Goal: Task Accomplishment & Management: Use online tool/utility

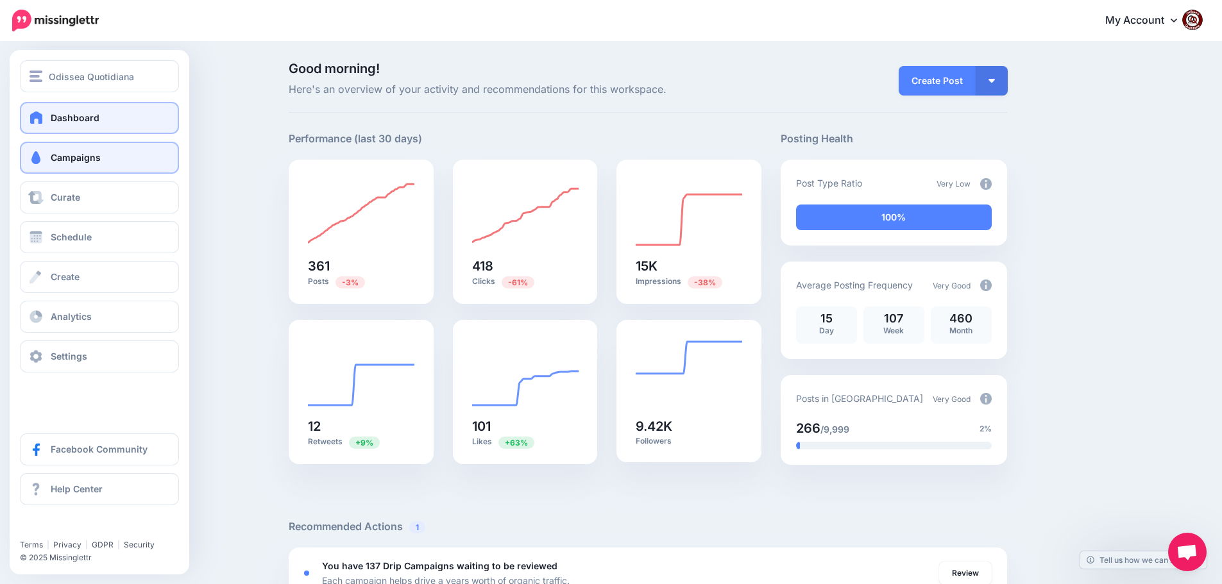
click at [62, 157] on span "Campaigns" at bounding box center [76, 157] width 50 height 11
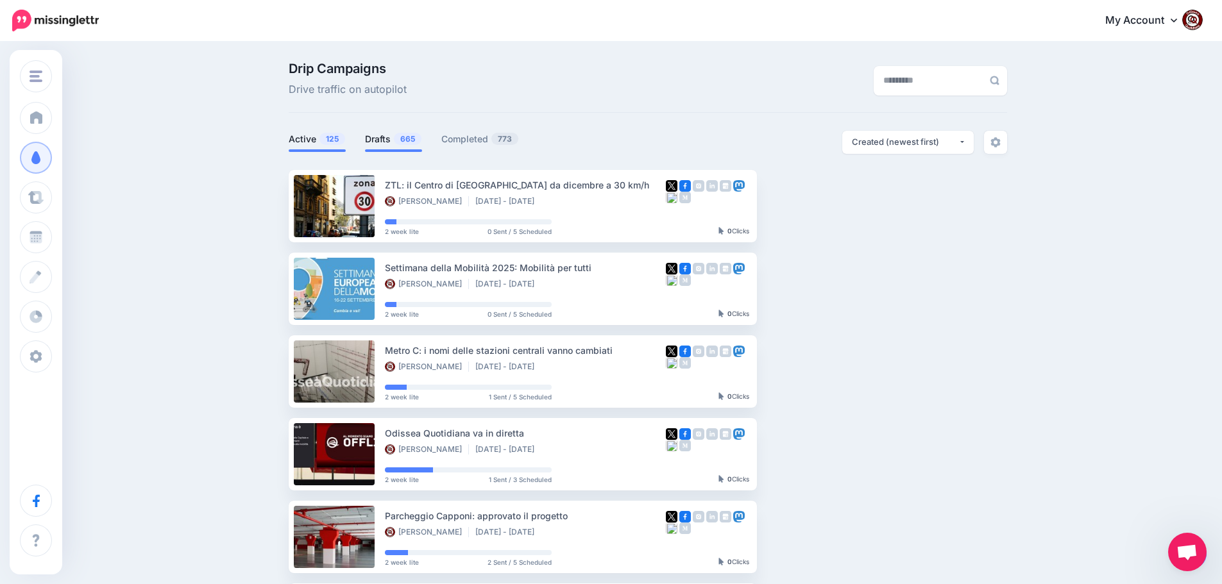
click at [401, 140] on span "665" at bounding box center [408, 139] width 28 height 12
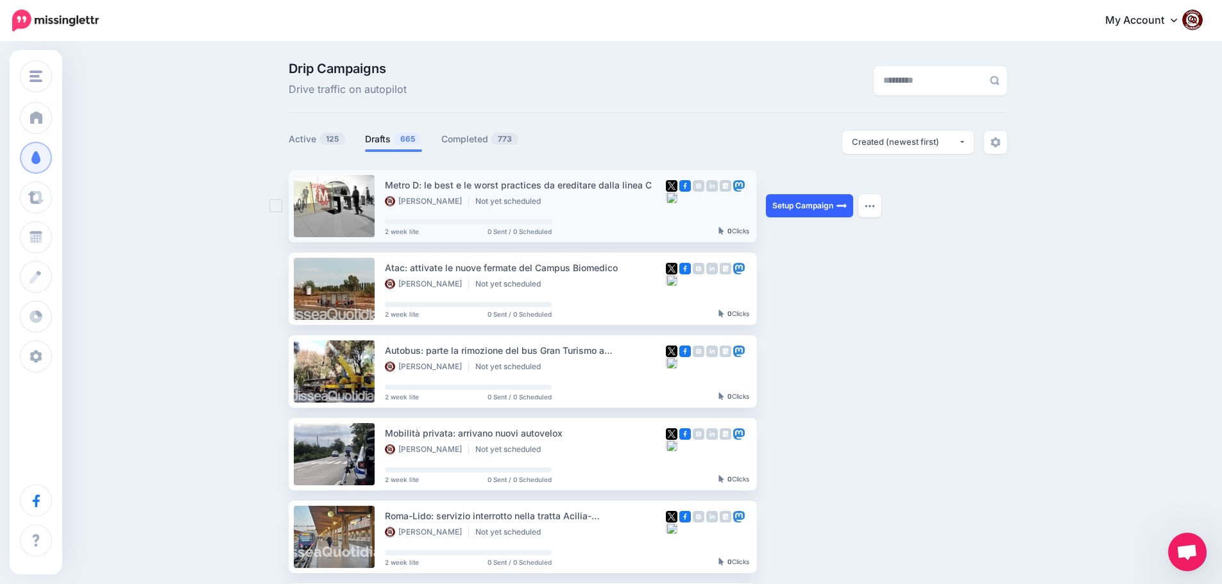
click at [806, 205] on link "Setup Campaign" at bounding box center [809, 205] width 87 height 23
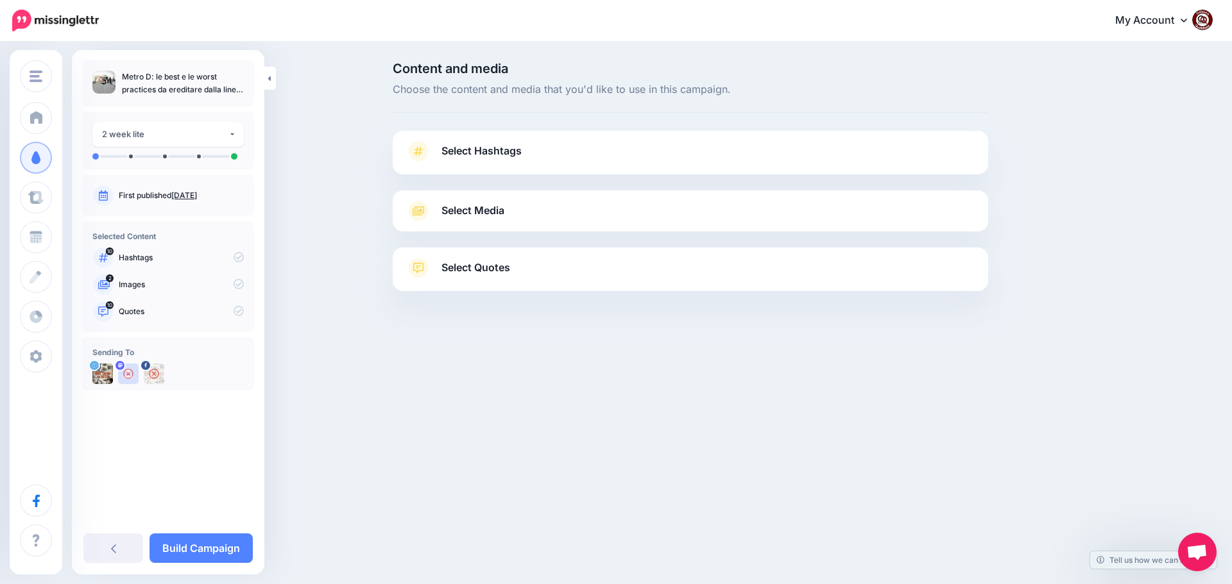
click at [473, 144] on span "Select Hashtags" at bounding box center [481, 150] width 80 height 17
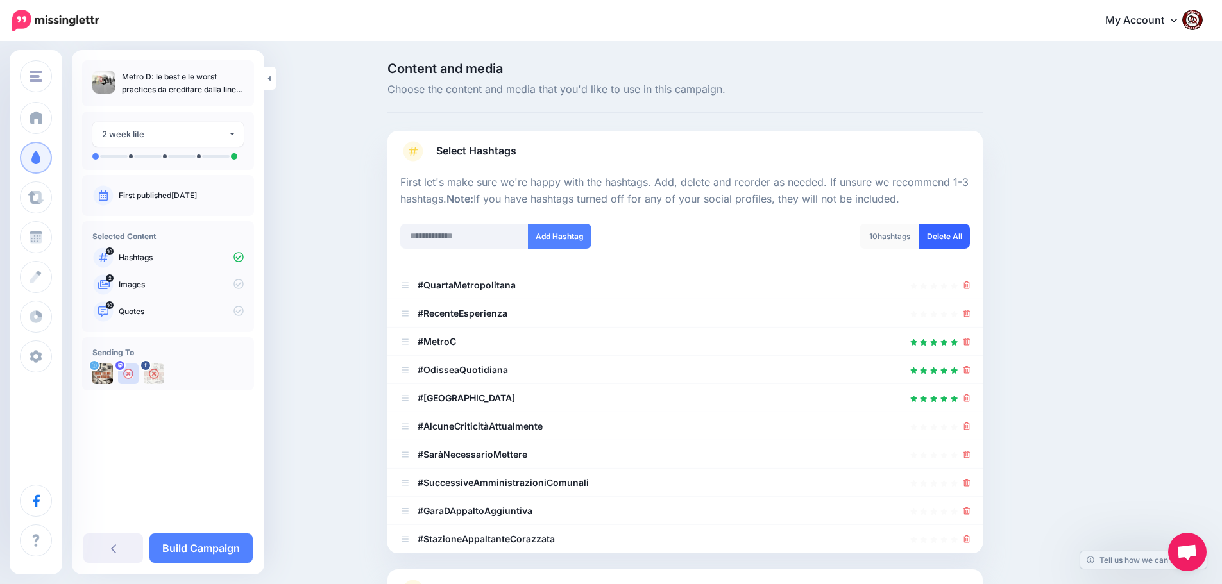
click at [961, 234] on link "Delete All" at bounding box center [944, 236] width 51 height 25
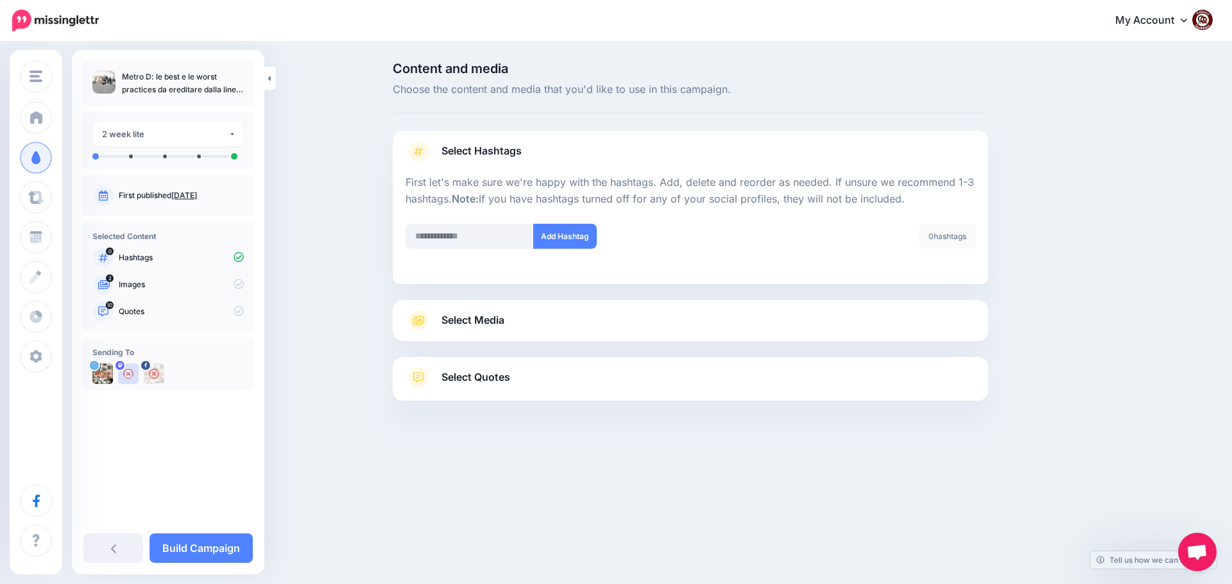
click at [475, 319] on span "Select Media" at bounding box center [472, 320] width 63 height 17
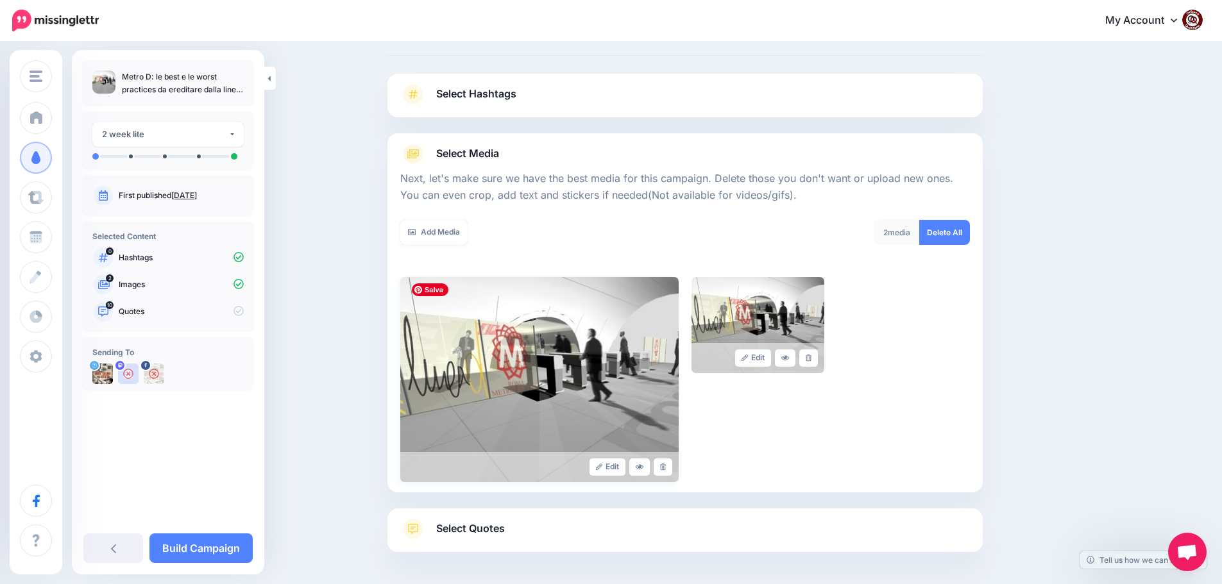
scroll to position [108, 0]
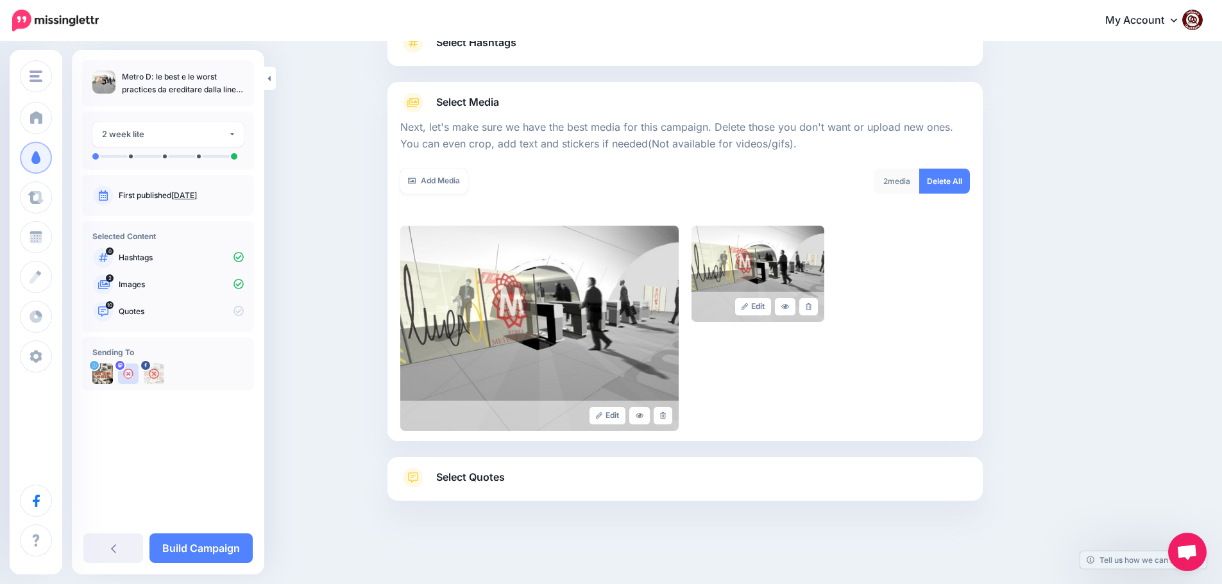
click at [486, 478] on span "Select Quotes" at bounding box center [470, 477] width 69 height 17
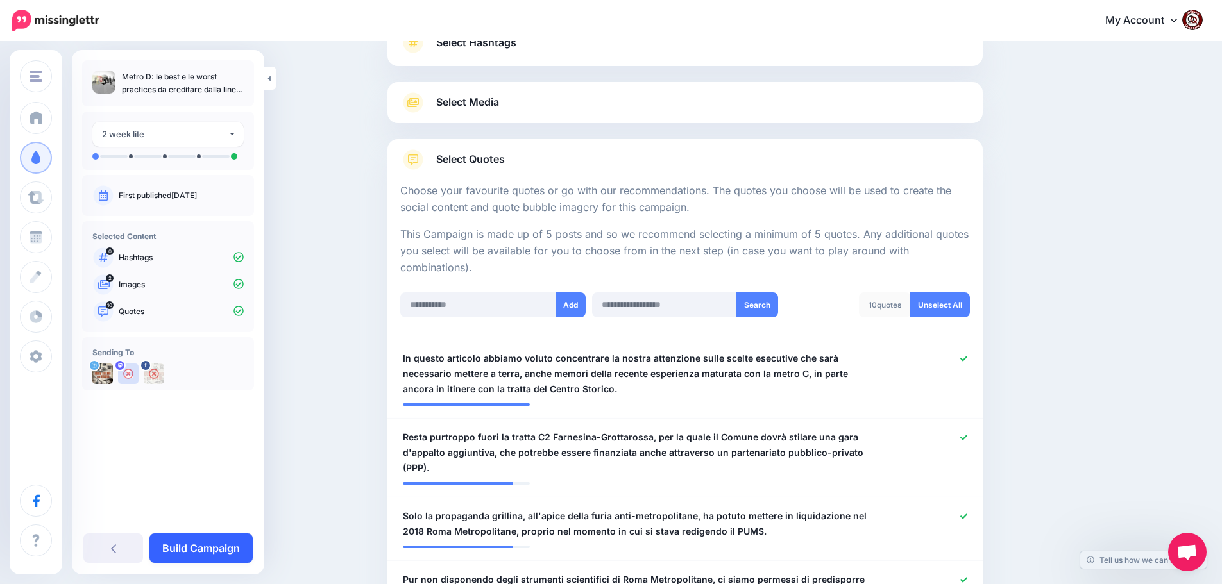
click at [202, 550] on link "Build Campaign" at bounding box center [200, 549] width 103 height 30
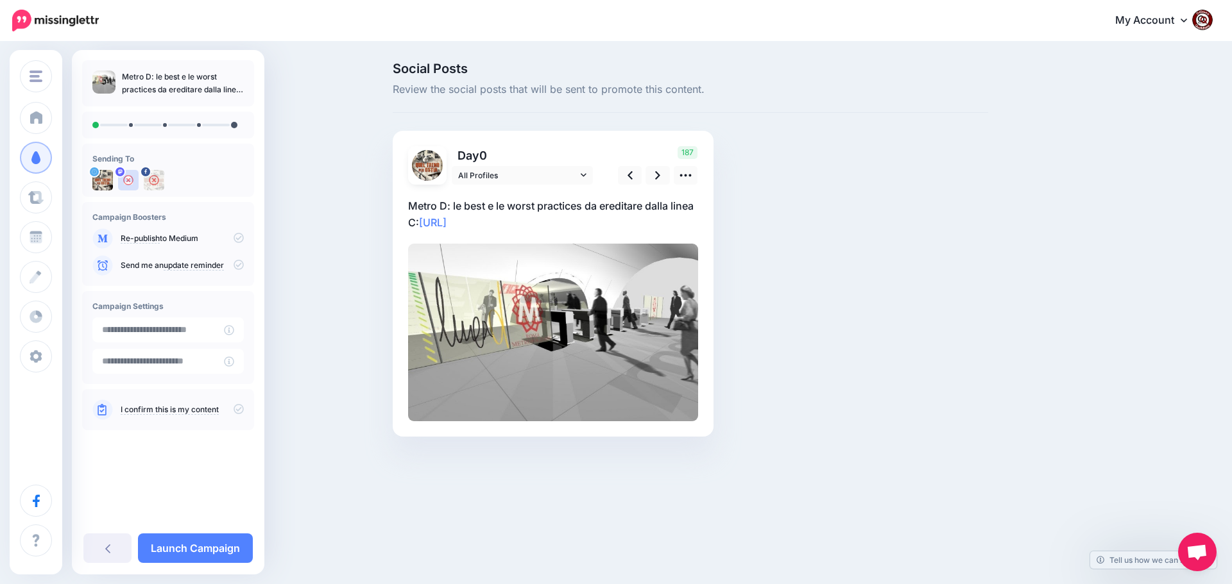
click at [532, 219] on p "Metro D: le best e le worst practices da ereditare dalla linea C: https://lttr.…" at bounding box center [553, 214] width 290 height 33
drag, startPoint x: 529, startPoint y: 223, endPoint x: 380, endPoint y: 207, distance: 150.3
click at [380, 207] on div "Social Posts Review the social posts that will be sent to promote this content.…" at bounding box center [616, 269] width 1232 height 452
paste textarea "**********"
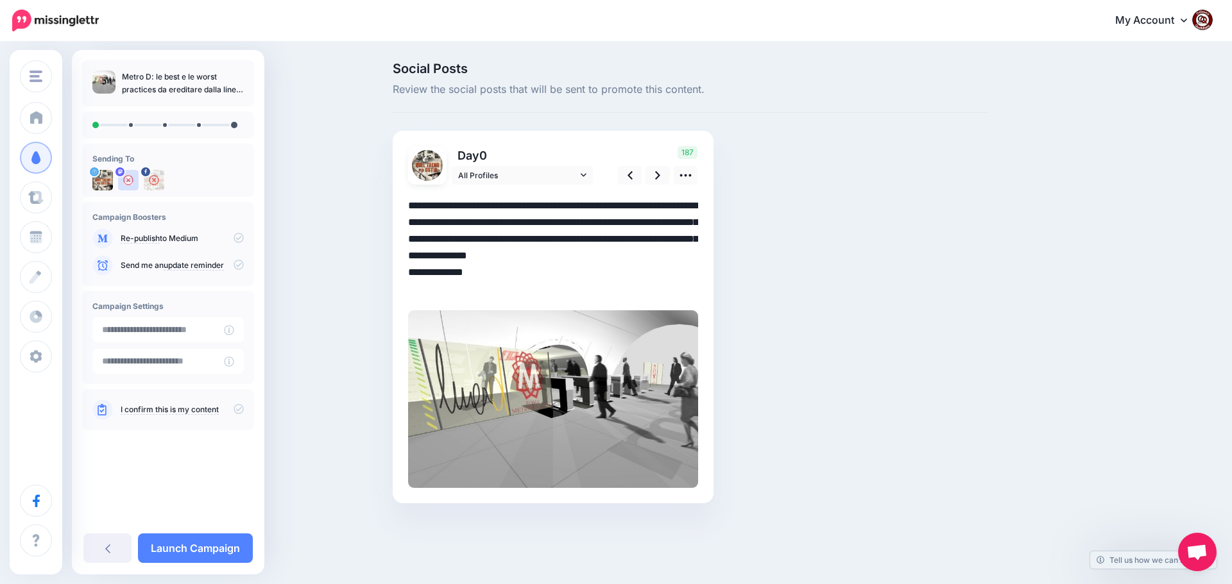
click at [580, 271] on textarea "**********" at bounding box center [553, 248] width 290 height 100
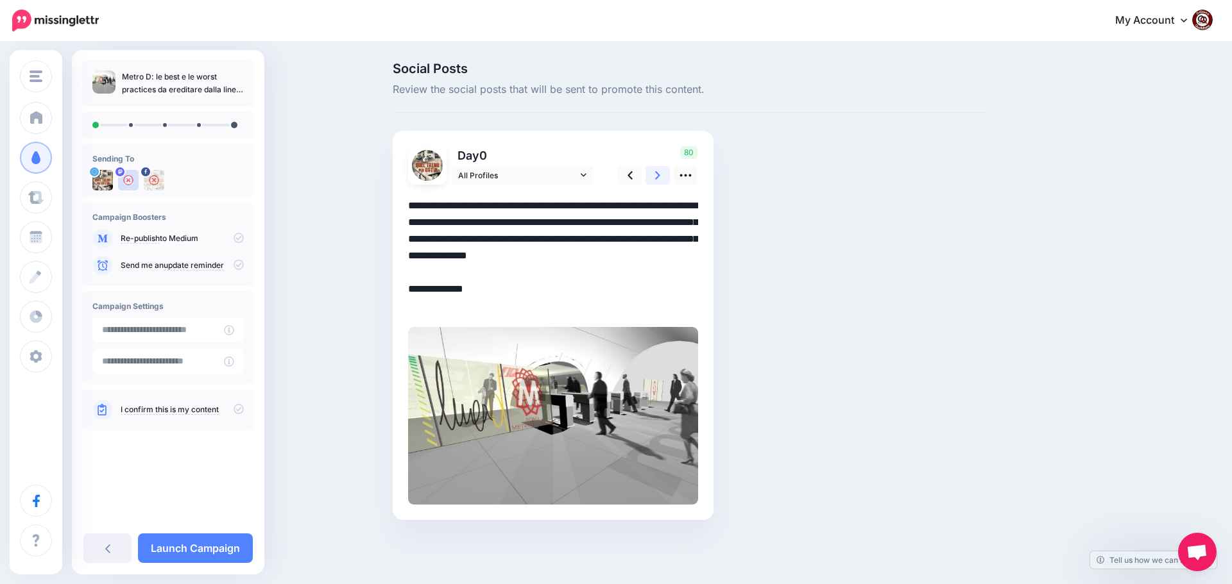
click at [652, 176] on link at bounding box center [657, 175] width 24 height 19
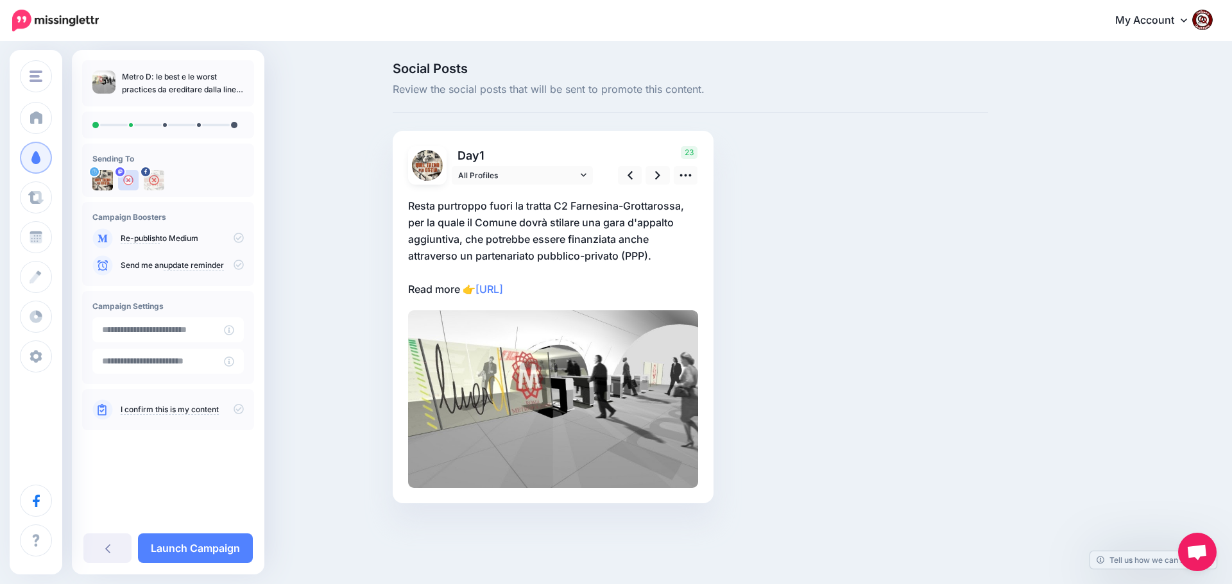
click at [613, 290] on p "Resta purtroppo fuori la tratta C2 Farnesina-Grottarossa, per la quale il Comun…" at bounding box center [553, 248] width 290 height 100
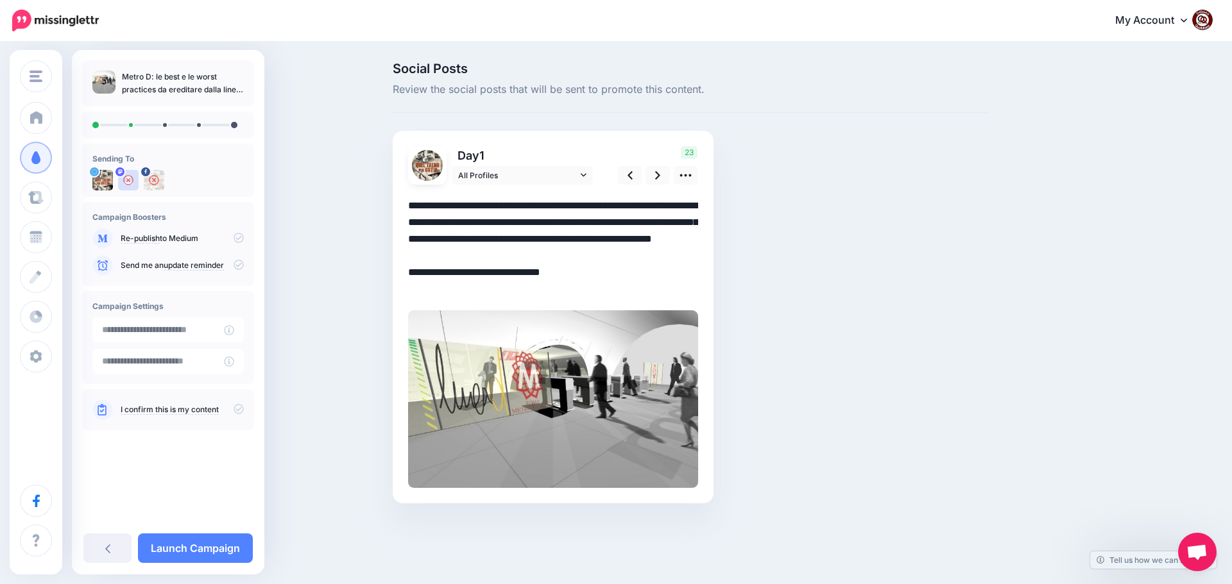
drag, startPoint x: 585, startPoint y: 289, endPoint x: 392, endPoint y: 198, distance: 213.5
click at [393, 198] on div "Day 1 All Profiles" at bounding box center [553, 317] width 321 height 373
paste textarea "******"
click at [568, 276] on textarea "**********" at bounding box center [553, 248] width 290 height 100
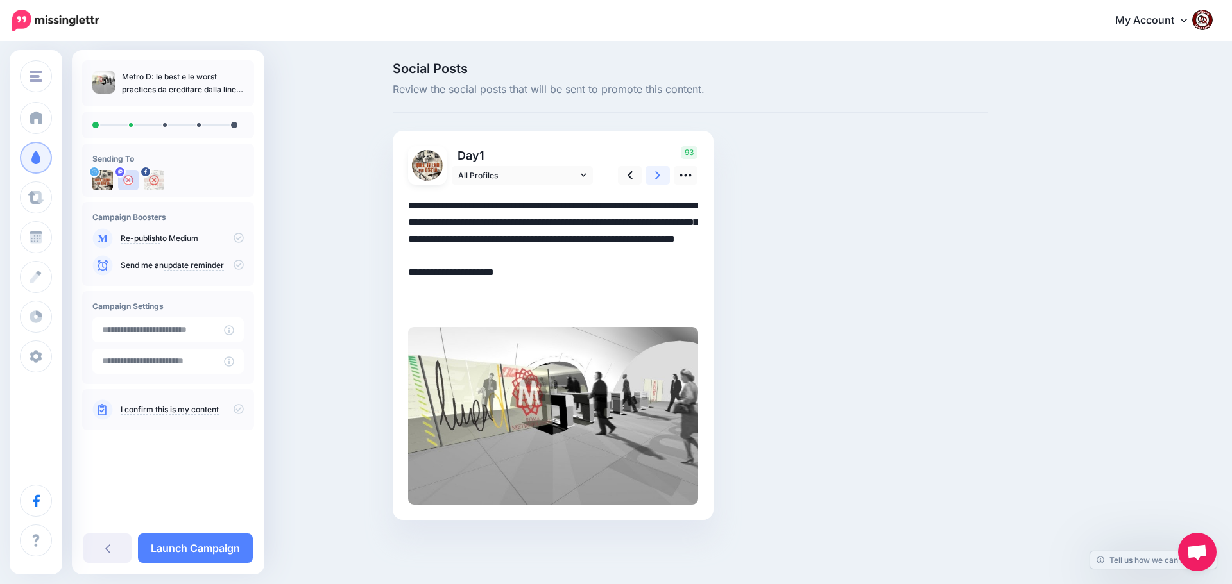
click at [655, 172] on icon at bounding box center [657, 175] width 5 height 13
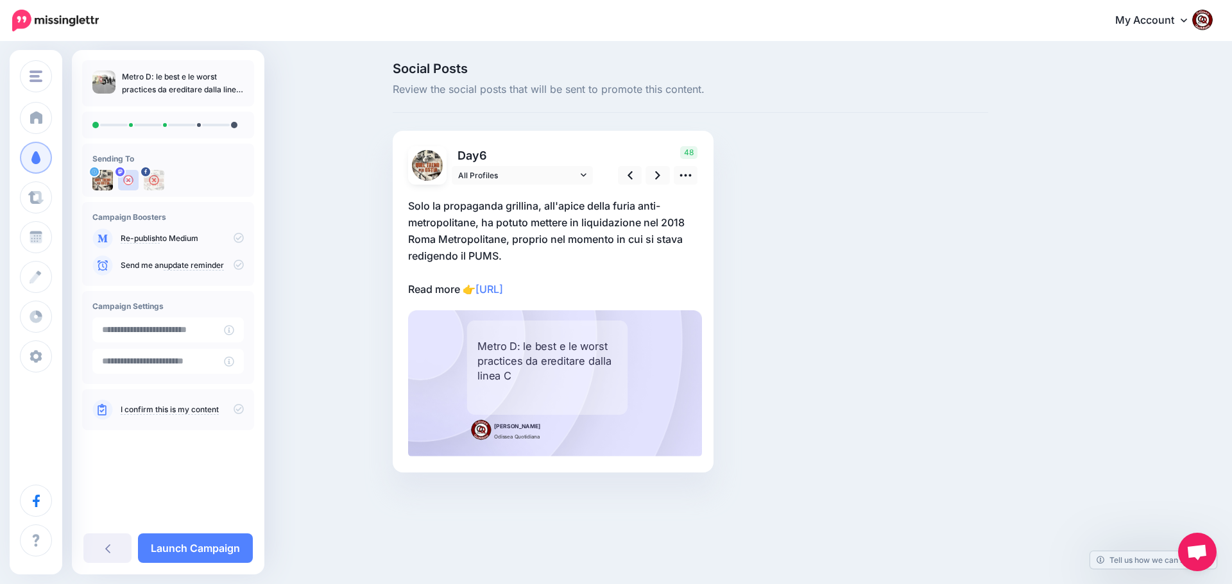
click at [606, 293] on p "Solo la propaganda grillina, all'apice della furia anti-metropolitane, ha potut…" at bounding box center [553, 248] width 290 height 100
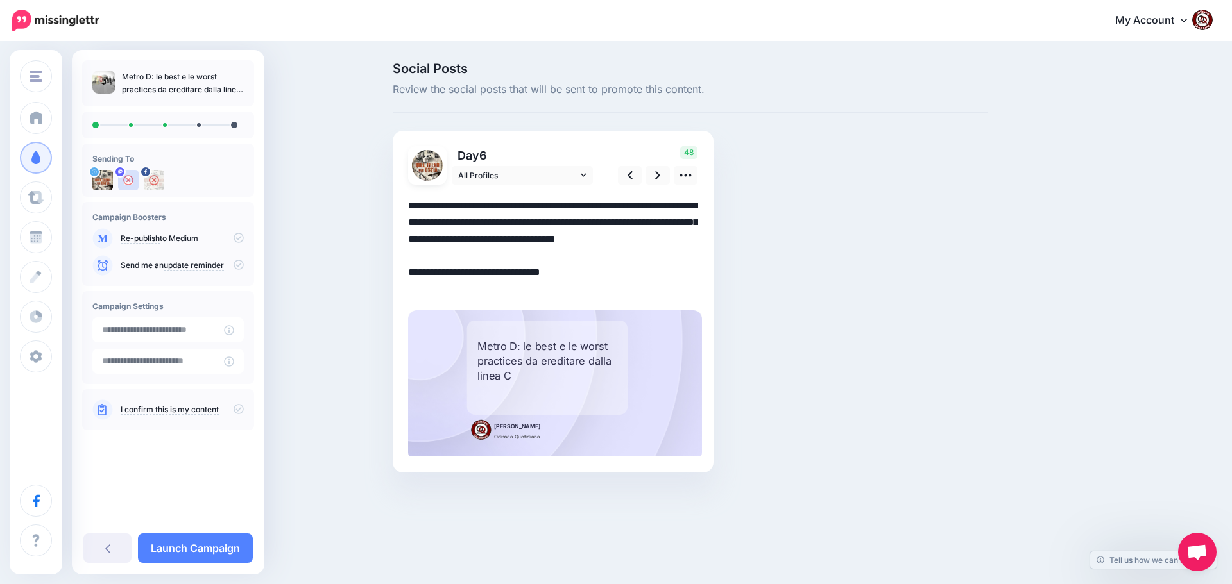
drag, startPoint x: 594, startPoint y: 292, endPoint x: 392, endPoint y: 201, distance: 221.7
click at [393, 201] on div "Day 6 All Profiles" at bounding box center [553, 302] width 321 height 342
paste textarea "**********"
click at [569, 272] on textarea "**********" at bounding box center [553, 248] width 290 height 100
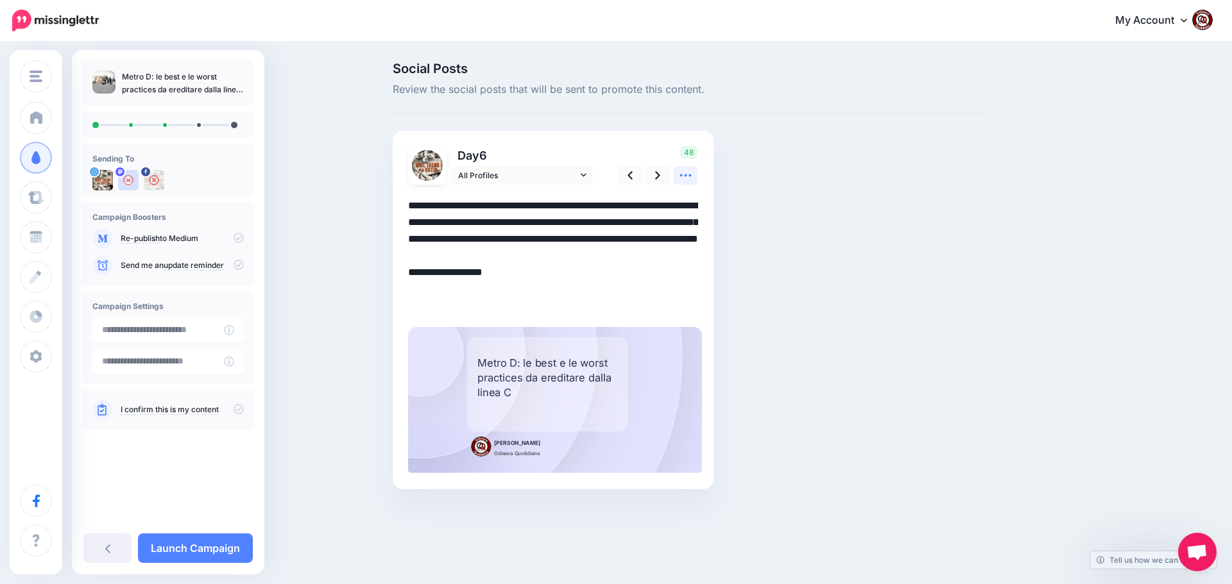
click at [686, 177] on icon at bounding box center [685, 175] width 13 height 13
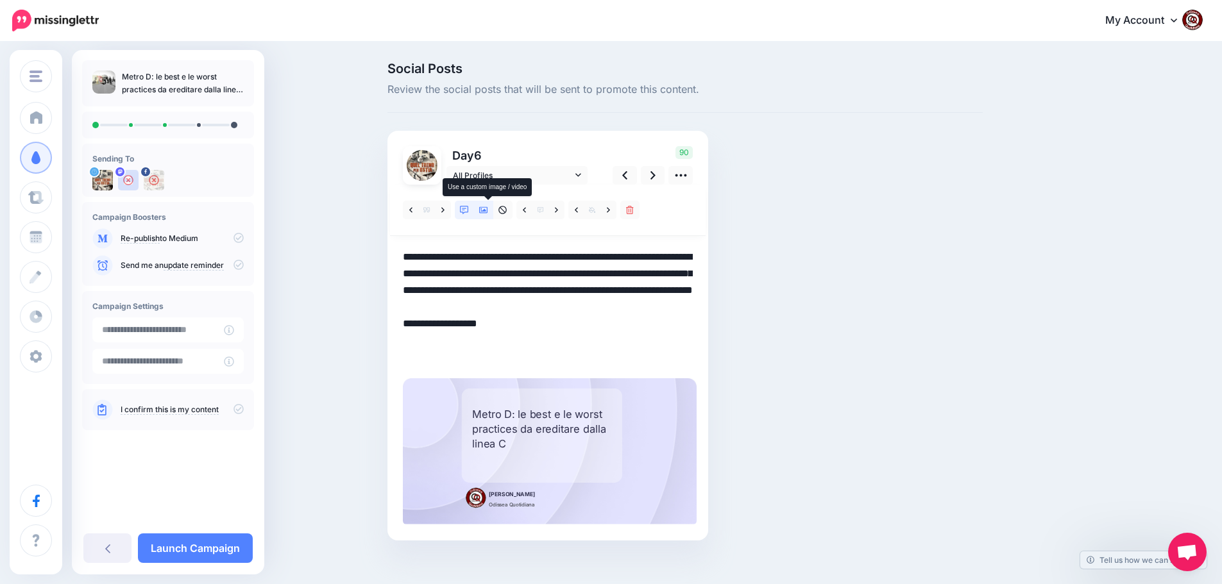
click at [488, 208] on icon at bounding box center [483, 210] width 9 height 9
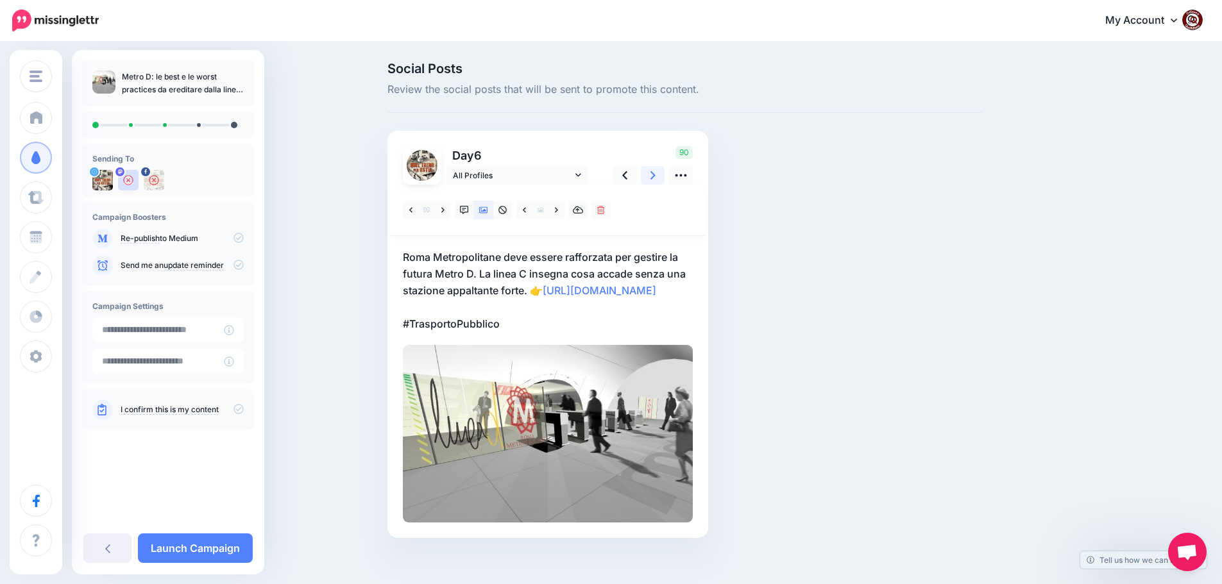
click at [656, 173] on icon at bounding box center [652, 175] width 5 height 13
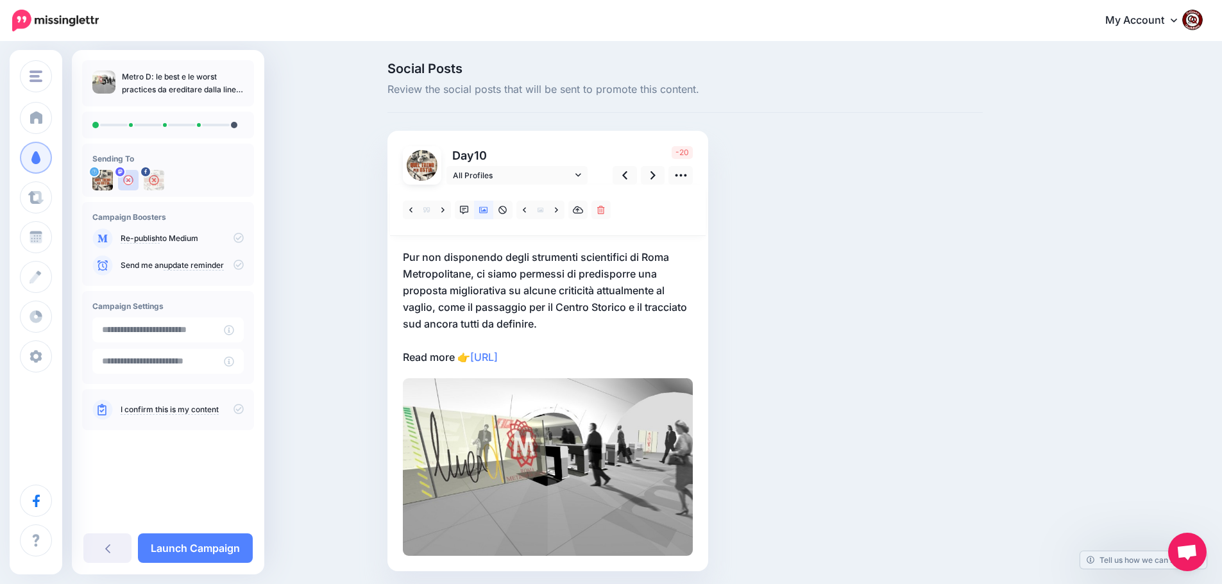
drag, startPoint x: 605, startPoint y: 353, endPoint x: 573, endPoint y: 359, distance: 32.6
click at [603, 354] on p "Pur non disponendo degli strumenti scientifici di Roma Metropolitane, ci siamo …" at bounding box center [548, 307] width 290 height 117
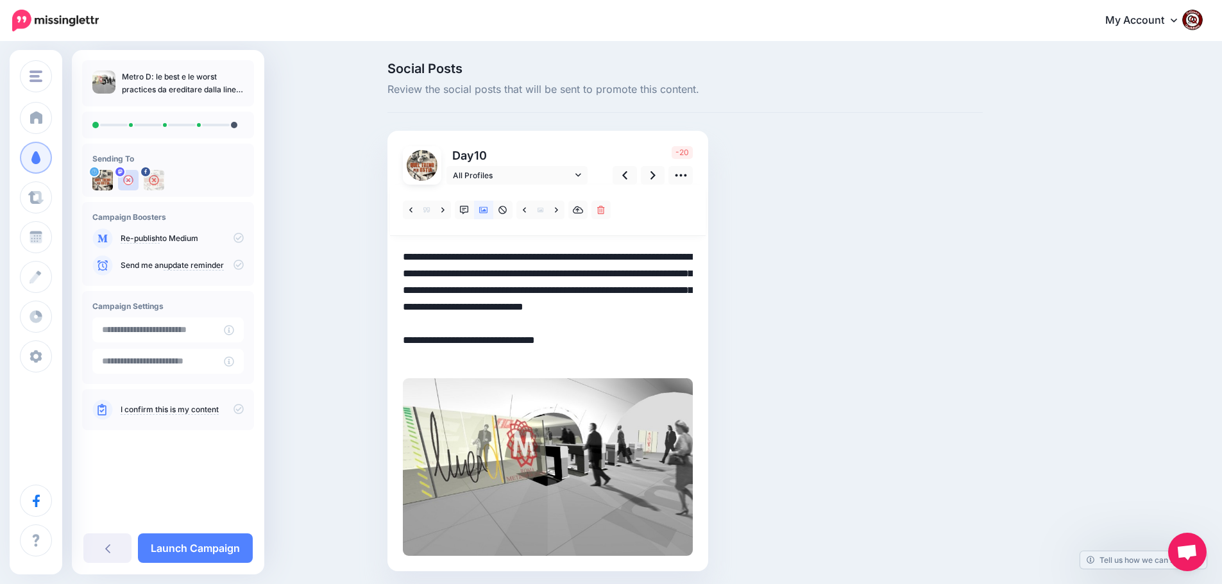
drag, startPoint x: 573, startPoint y: 359, endPoint x: 399, endPoint y: 256, distance: 202.2
click at [399, 256] on div "Day 10 All Profiles" at bounding box center [547, 351] width 321 height 441
paste textarea
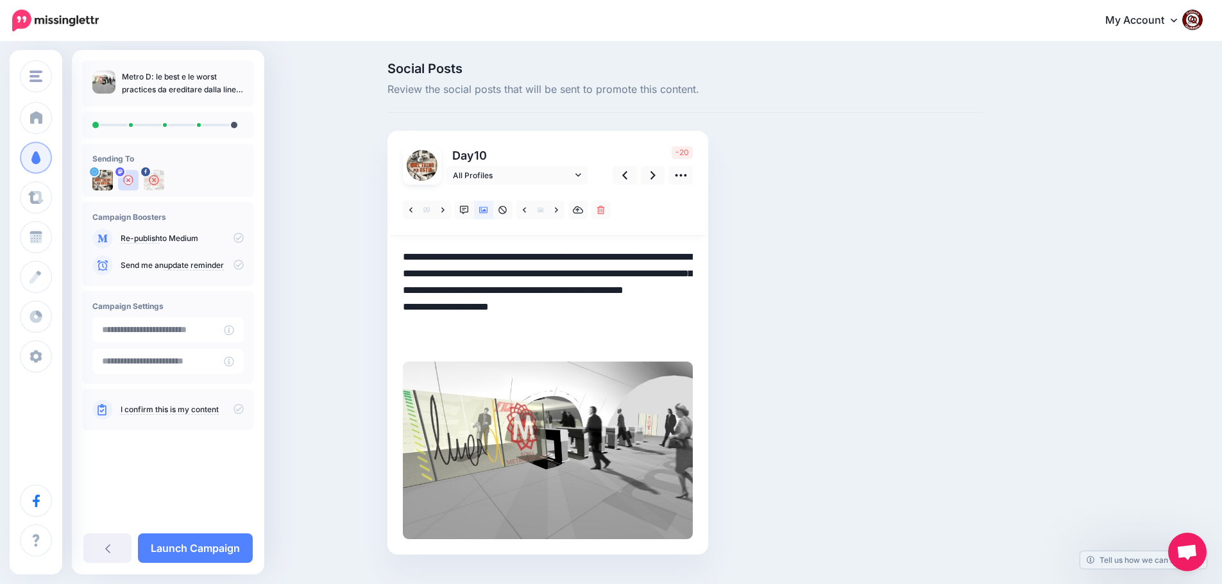
click at [565, 328] on textarea "**********" at bounding box center [548, 299] width 290 height 100
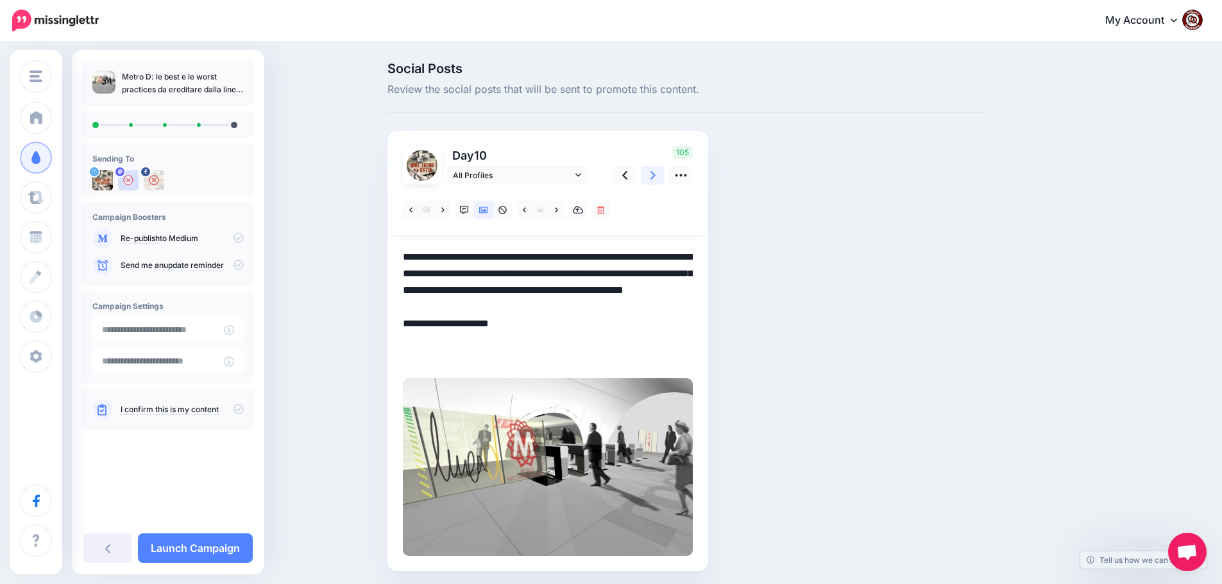
click at [655, 175] on icon at bounding box center [652, 175] width 5 height 13
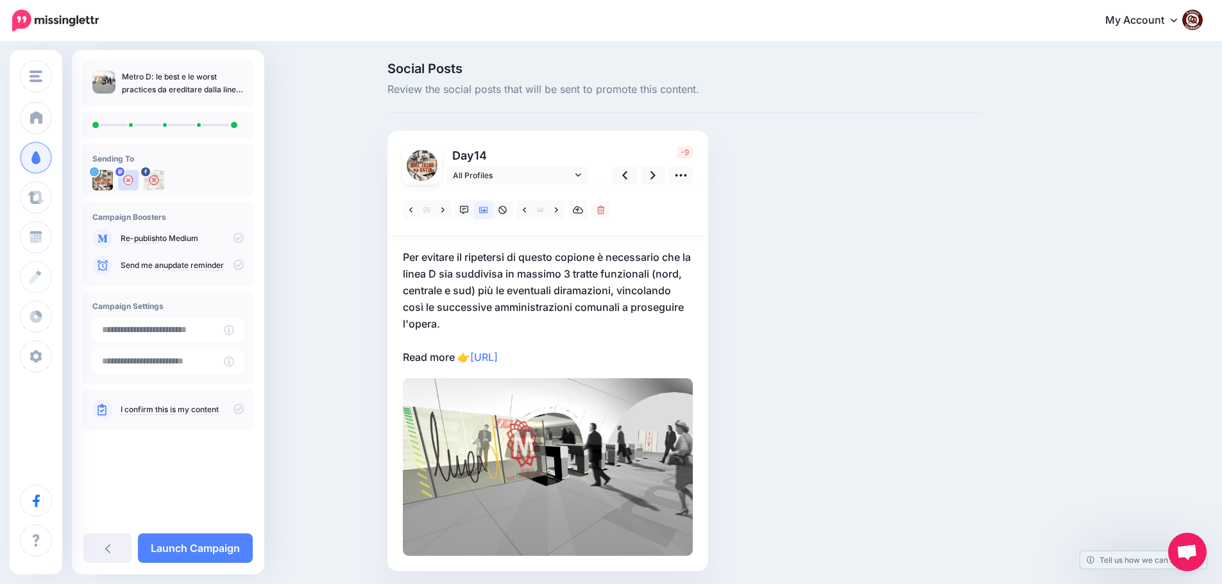
click at [589, 359] on p "Per evitare il ripetersi di questo copione è necessario che la linea D sia sudd…" at bounding box center [548, 307] width 290 height 117
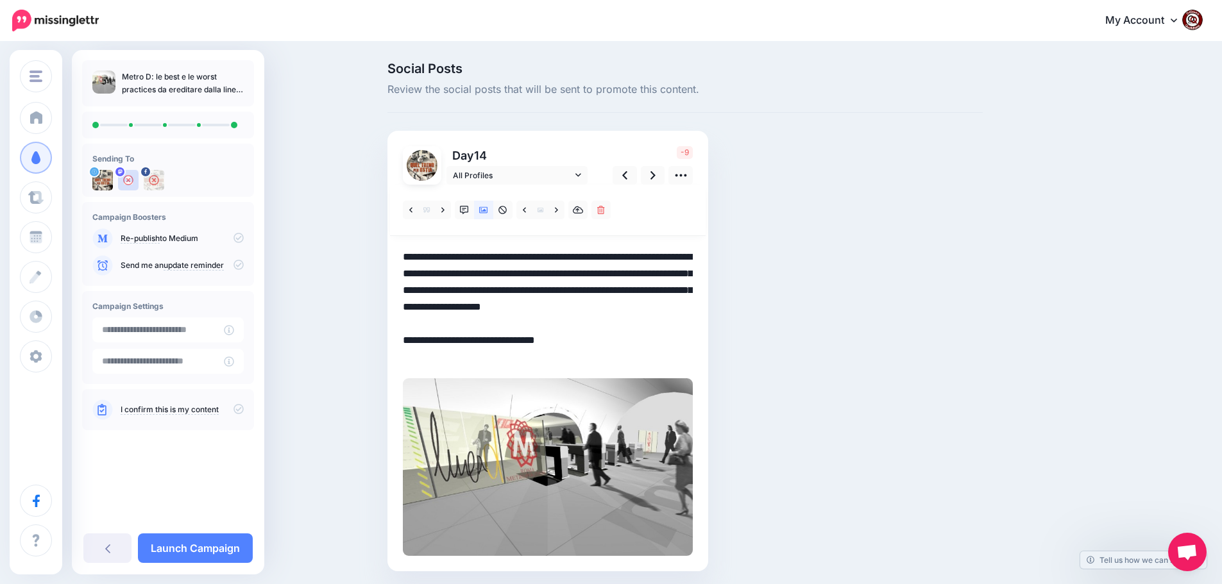
drag, startPoint x: 589, startPoint y: 359, endPoint x: 374, endPoint y: 253, distance: 239.3
click at [374, 253] on div "Social Posts Review the social posts that will be sent to promote this content.…" at bounding box center [611, 336] width 1222 height 586
paste textarea
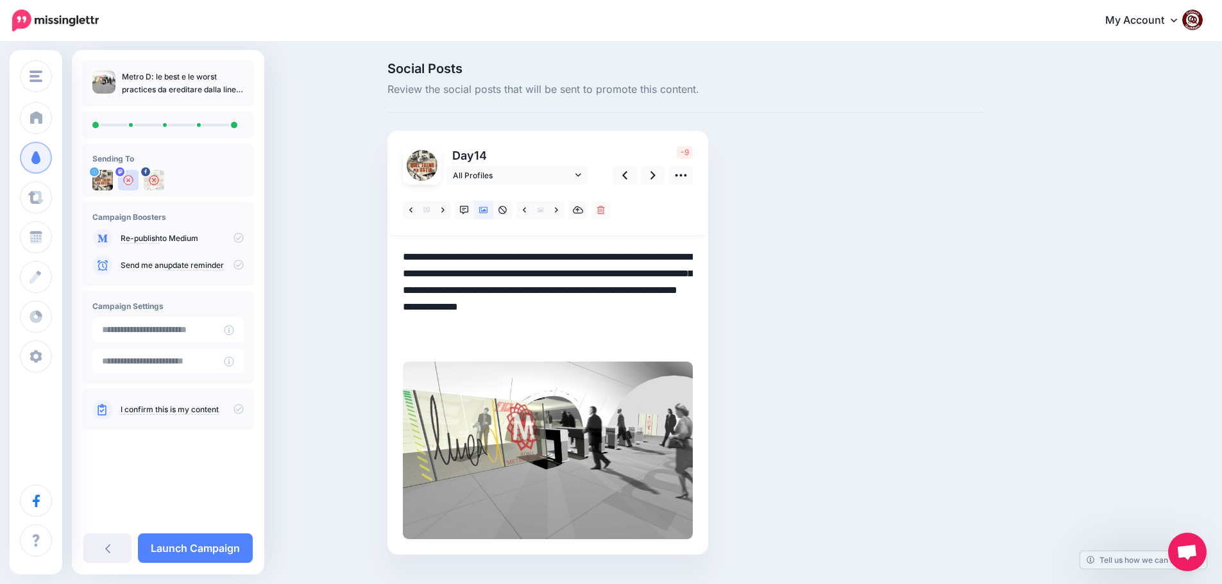
click at [579, 324] on textarea "**********" at bounding box center [548, 299] width 290 height 100
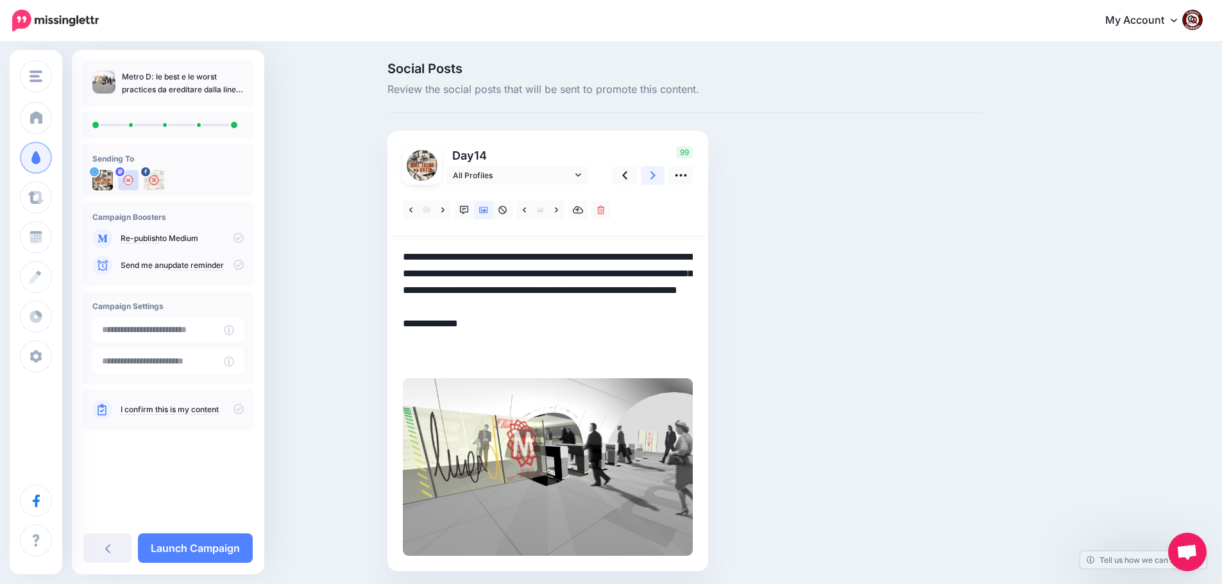
type textarea "**********"
click at [656, 179] on icon at bounding box center [652, 175] width 5 height 8
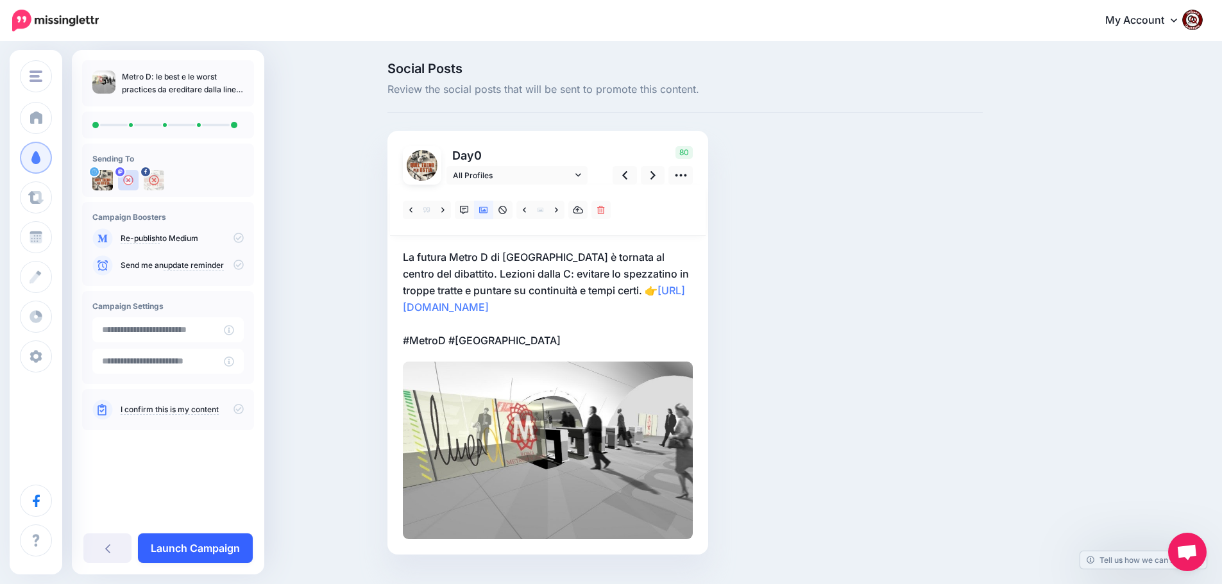
click at [192, 546] on link "Launch Campaign" at bounding box center [195, 549] width 115 height 30
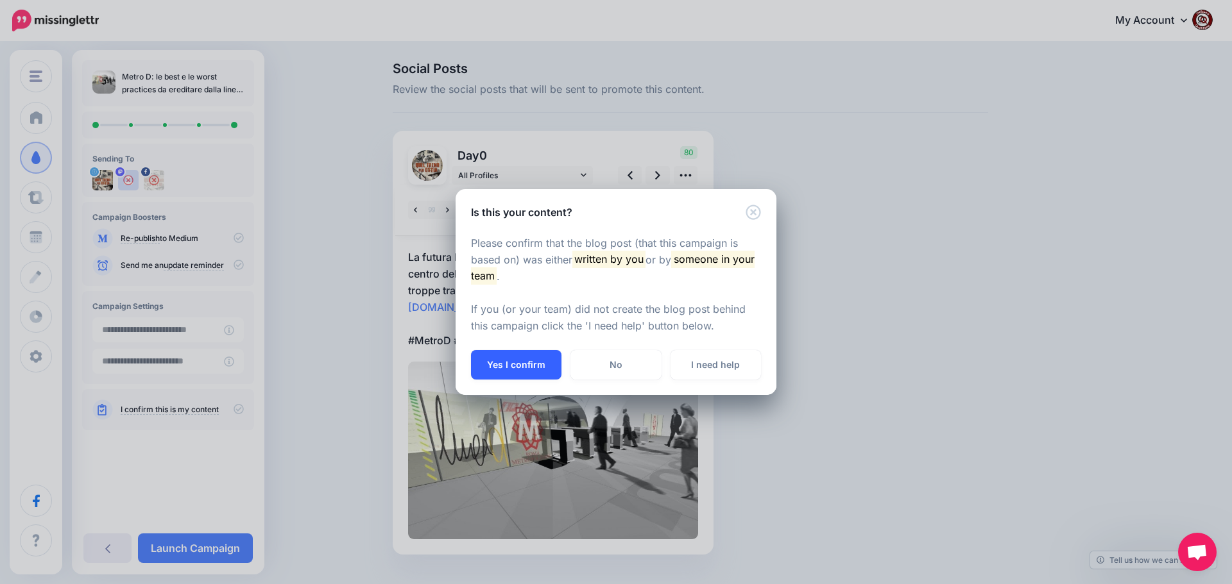
click at [523, 369] on button "Yes I confirm" at bounding box center [516, 365] width 90 height 30
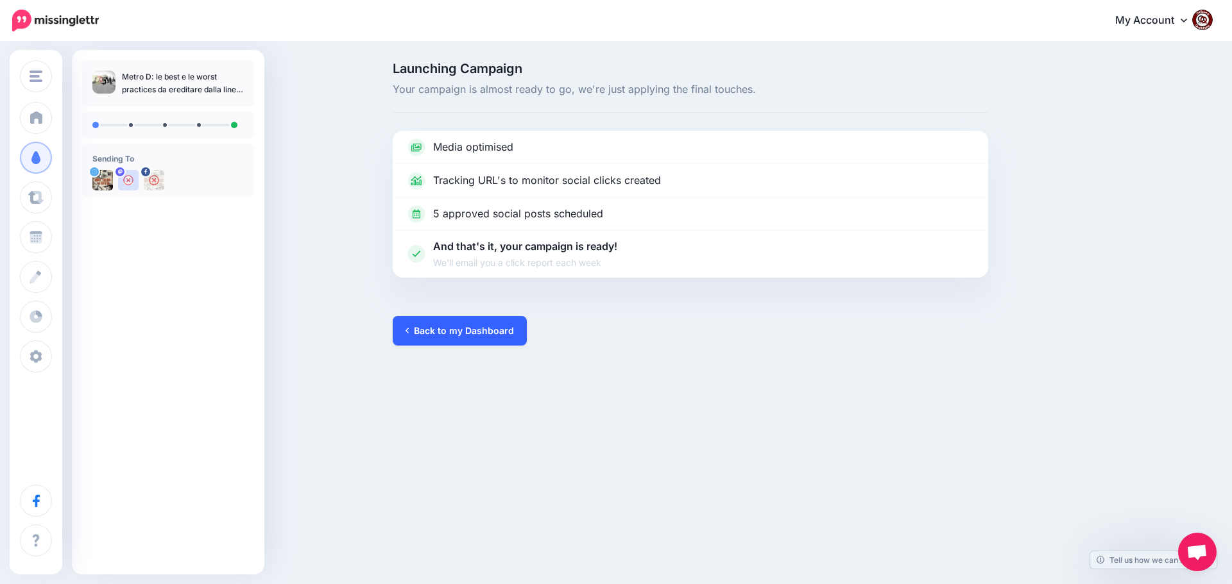
click at [452, 333] on link "Back to my Dashboard" at bounding box center [460, 331] width 134 height 30
